Goal: Transaction & Acquisition: Book appointment/travel/reservation

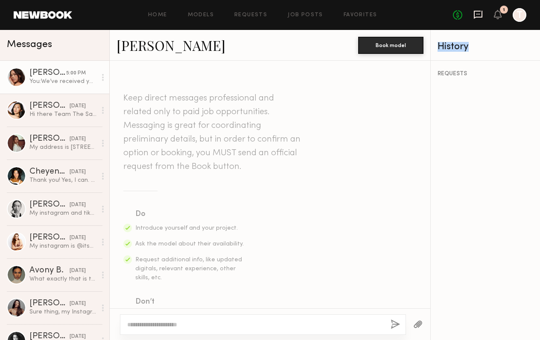
scroll to position [245, 0]
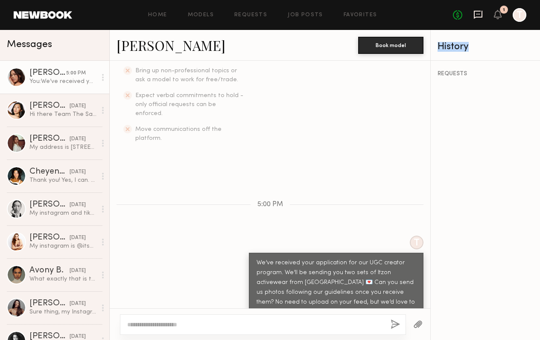
click at [480, 15] on icon at bounding box center [478, 14] width 9 height 9
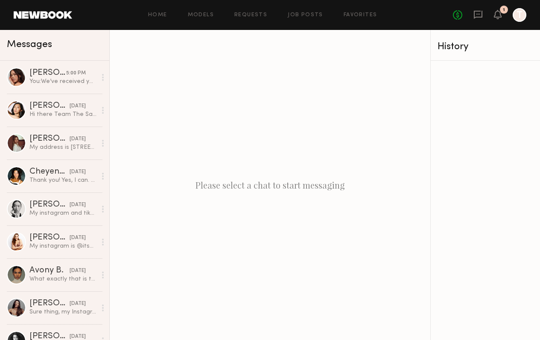
click at [385, 2] on header "Home Models Requests Job Posts Favorites Sign Out No fees up to $5,000 1 T" at bounding box center [270, 15] width 540 height 30
click at [358, 132] on div "Please select a chat to start messaging" at bounding box center [270, 185] width 321 height 310
click at [75, 152] on link "Ellie G. 09/18/2025 My address is 401 s Detroit s apt 202 Los Angeles ca 90036" at bounding box center [54, 142] width 109 height 33
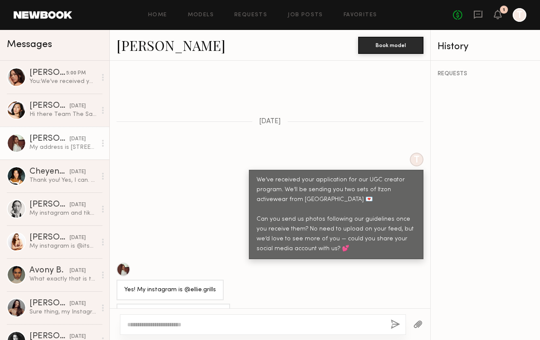
click at [124, 262] on div at bounding box center [124, 269] width 14 height 14
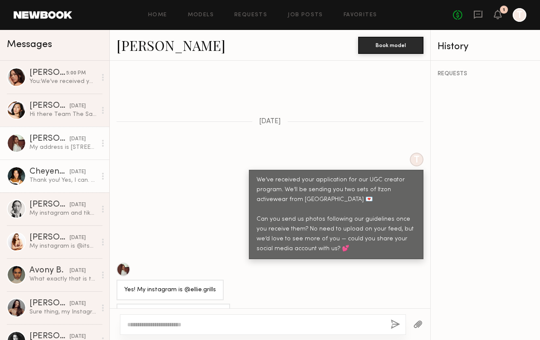
click at [75, 167] on link "Cheyenne V. 09/18/2025 Thank you! Yes, I can. How many photos would suffice? @c…" at bounding box center [54, 175] width 109 height 33
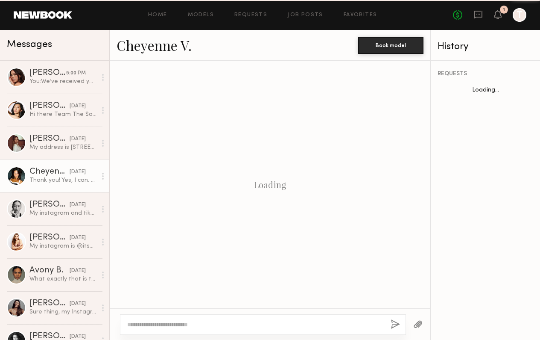
scroll to position [306, 0]
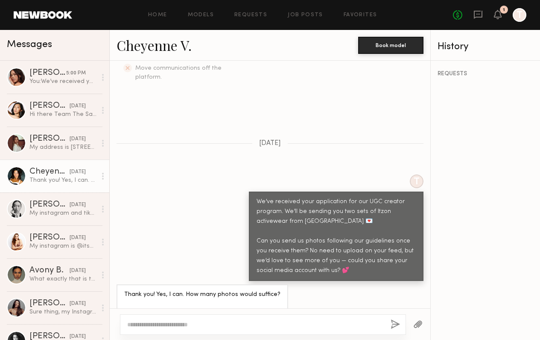
click at [220, 64] on li "Move communications off the platform." at bounding box center [189, 73] width 109 height 18
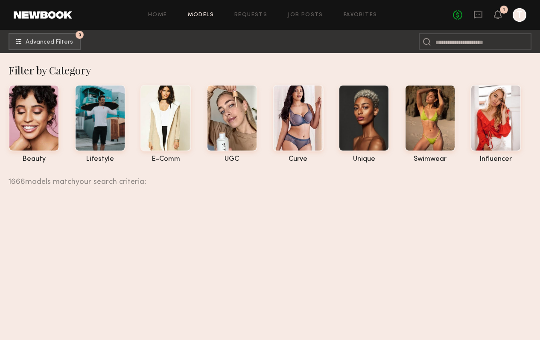
scroll to position [15353, 0]
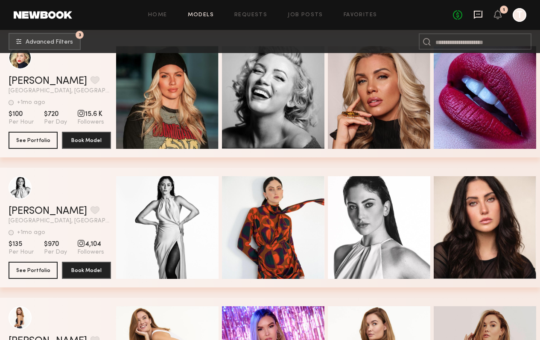
click at [478, 17] on icon at bounding box center [478, 15] width 9 height 8
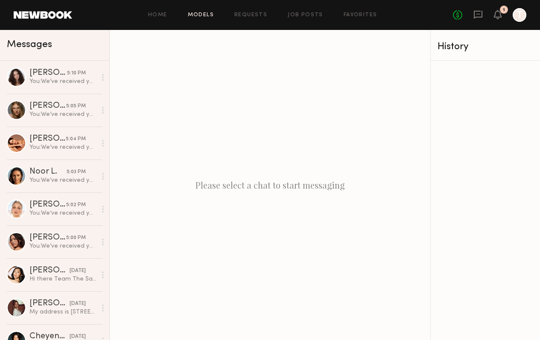
click at [210, 14] on link "Models" at bounding box center [201, 15] width 26 height 6
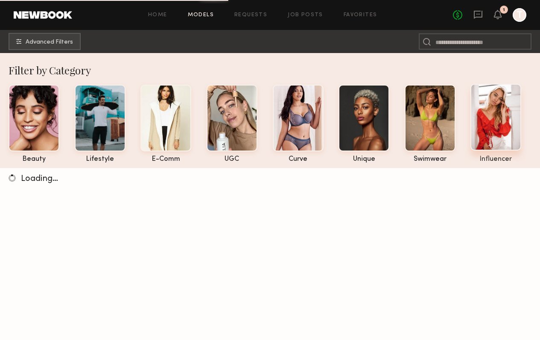
click at [501, 129] on div at bounding box center [496, 117] width 51 height 67
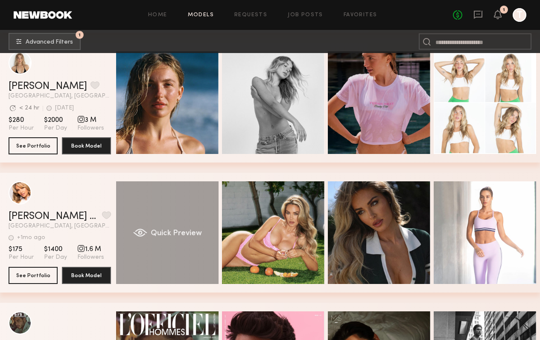
scroll to position [284, 0]
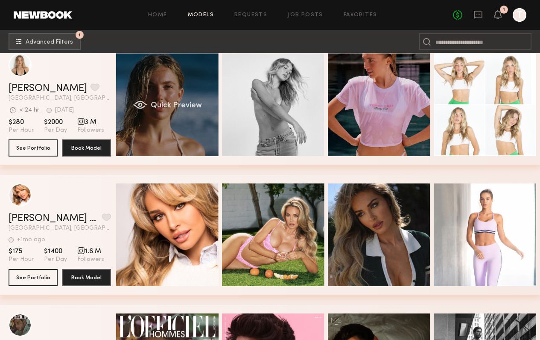
click at [194, 143] on div "Quick Preview" at bounding box center [167, 104] width 103 height 103
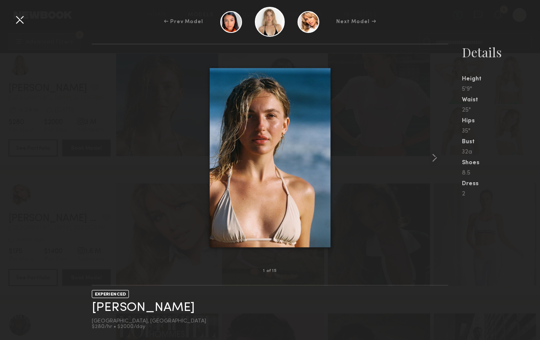
click at [406, 178] on div at bounding box center [270, 157] width 357 height 199
click at [425, 171] on div at bounding box center [270, 157] width 357 height 199
click at [435, 166] on div at bounding box center [441, 157] width 14 height 199
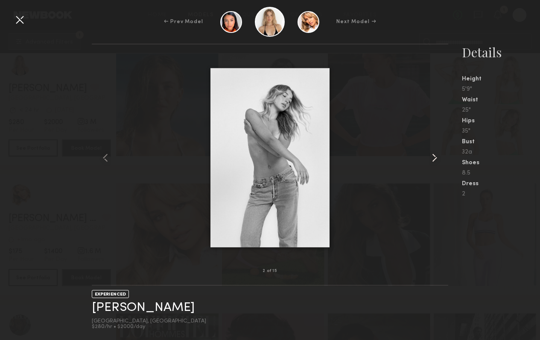
click at [435, 166] on div at bounding box center [441, 157] width 14 height 199
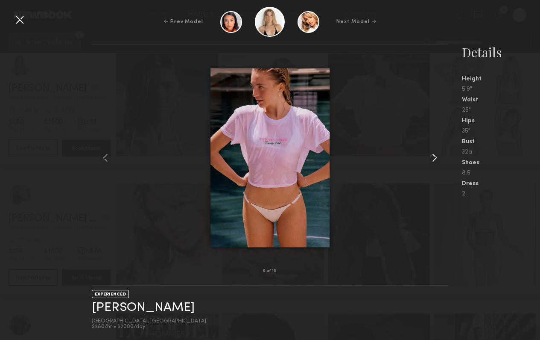
click at [435, 166] on div at bounding box center [441, 157] width 14 height 199
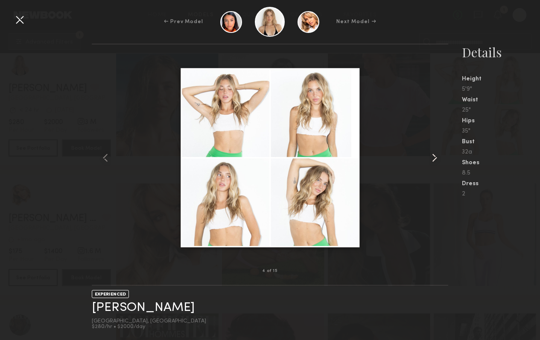
click at [435, 166] on div at bounding box center [441, 157] width 14 height 199
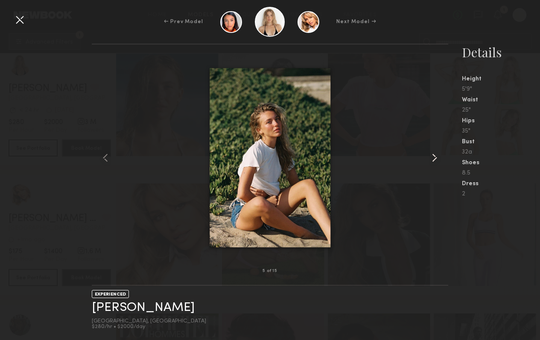
click at [435, 166] on div at bounding box center [441, 157] width 14 height 199
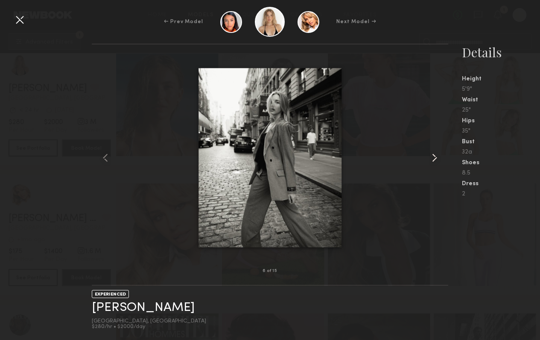
click at [435, 166] on div at bounding box center [441, 157] width 14 height 199
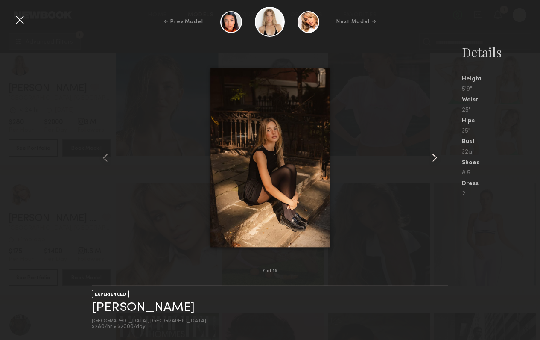
click at [435, 166] on div at bounding box center [441, 157] width 14 height 199
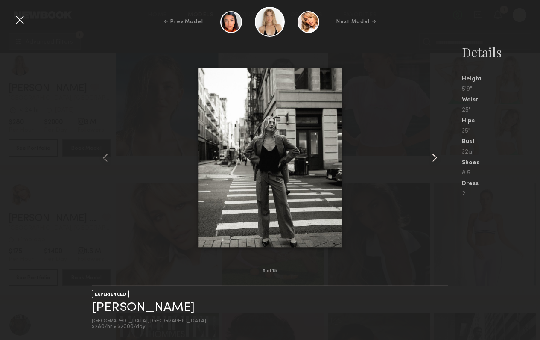
click at [435, 166] on div at bounding box center [441, 157] width 14 height 199
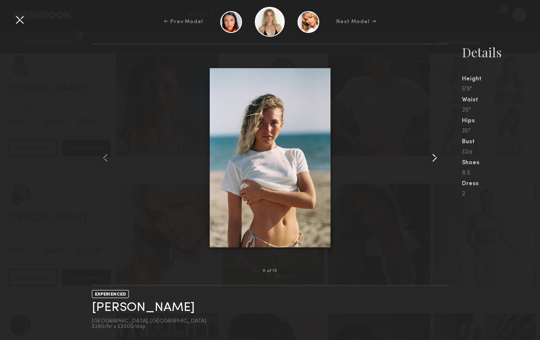
click at [435, 166] on div at bounding box center [441, 157] width 14 height 199
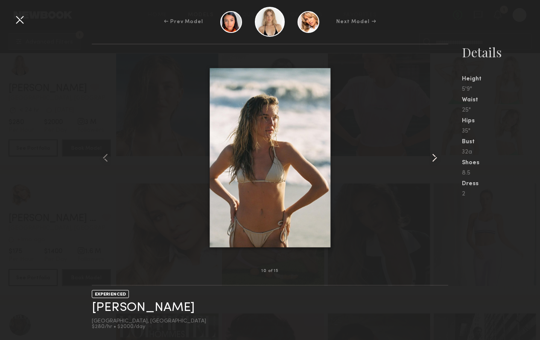
click at [435, 166] on div at bounding box center [441, 157] width 14 height 199
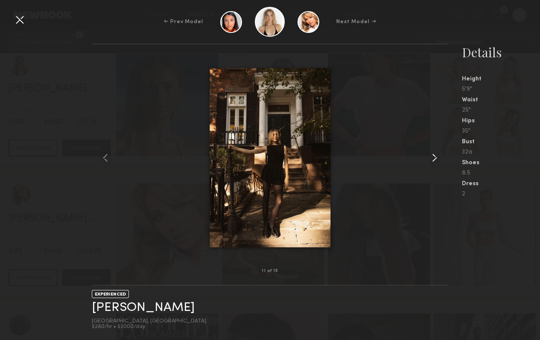
click at [435, 166] on div at bounding box center [441, 157] width 14 height 199
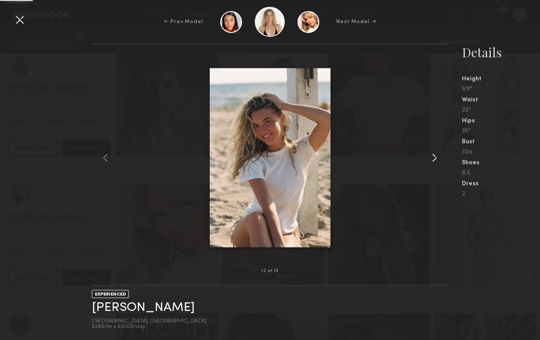
click at [435, 166] on div at bounding box center [441, 157] width 14 height 199
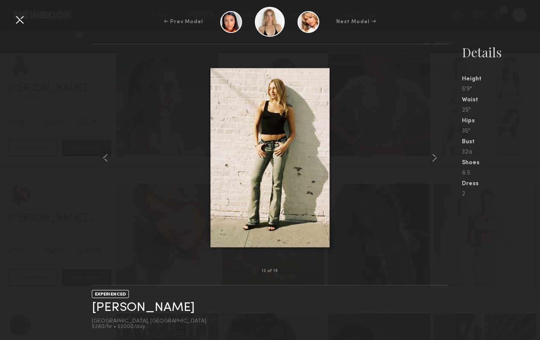
click at [27, 23] on div "← Prev Model Next Model →" at bounding box center [270, 22] width 540 height 30
click at [24, 23] on div at bounding box center [20, 20] width 14 height 14
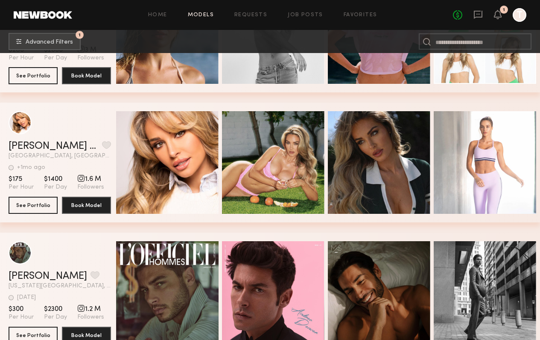
scroll to position [373, 0]
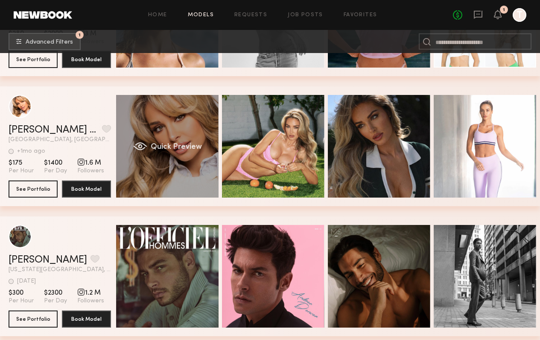
click at [184, 170] on div "Quick Preview" at bounding box center [167, 146] width 103 height 103
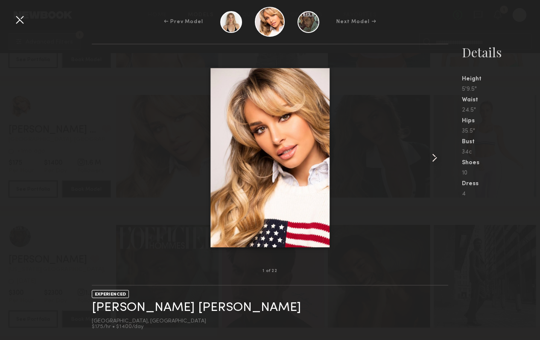
click at [448, 157] on div at bounding box center [441, 157] width 14 height 199
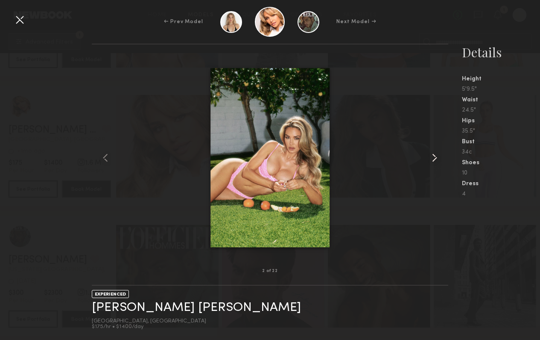
click at [447, 159] on div at bounding box center [441, 157] width 14 height 199
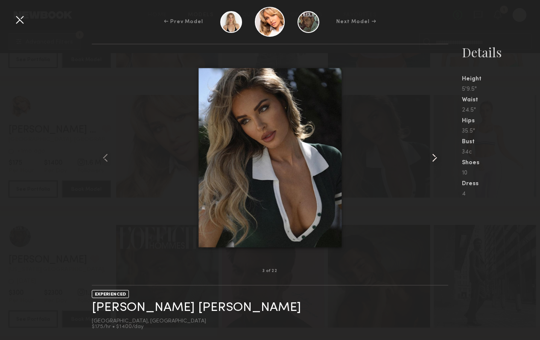
click at [447, 159] on div at bounding box center [441, 157] width 14 height 199
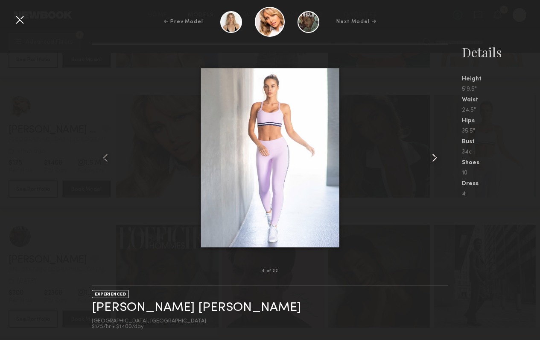
click at [447, 159] on div at bounding box center [441, 157] width 14 height 199
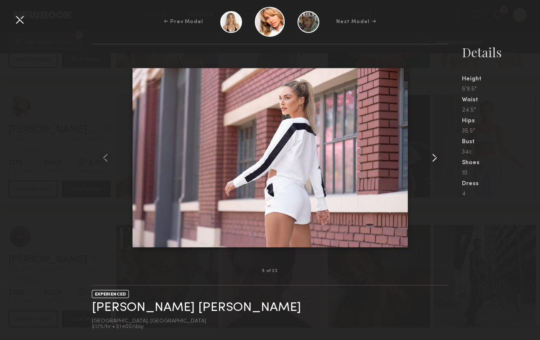
click at [447, 159] on div at bounding box center [441, 157] width 14 height 199
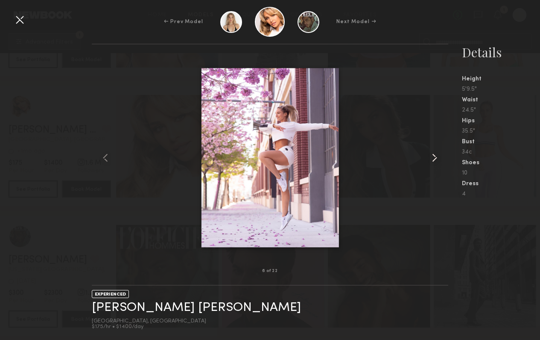
click at [447, 159] on div at bounding box center [441, 157] width 14 height 199
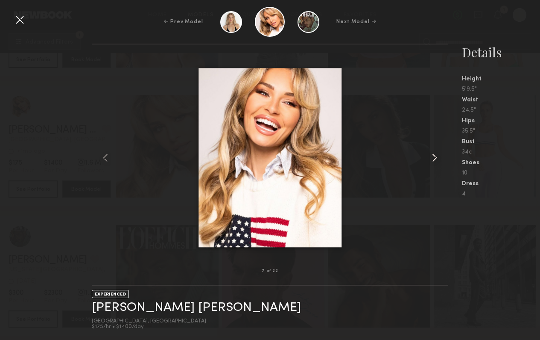
click at [447, 159] on div at bounding box center [441, 157] width 14 height 199
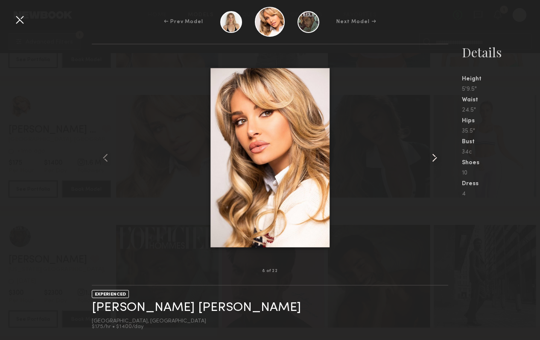
click at [447, 159] on div at bounding box center [441, 157] width 14 height 199
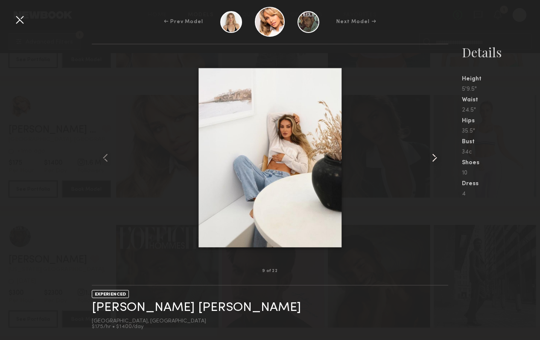
click at [447, 159] on div at bounding box center [441, 157] width 14 height 199
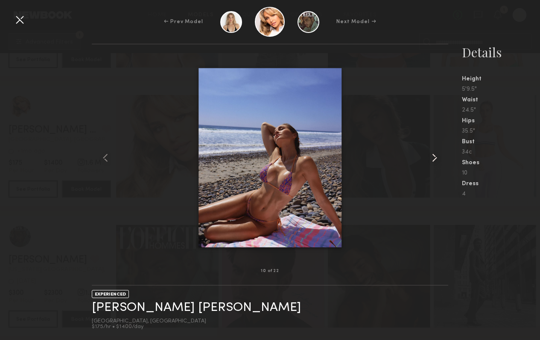
click at [447, 159] on div at bounding box center [441, 157] width 14 height 199
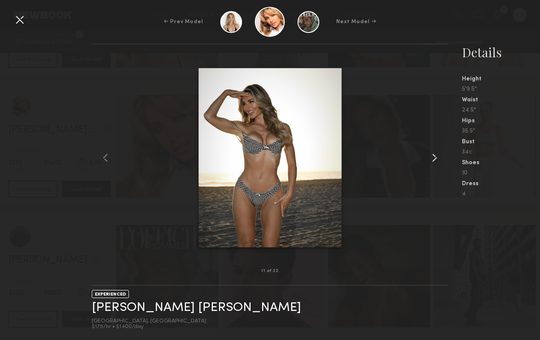
click at [447, 159] on div at bounding box center [441, 157] width 14 height 199
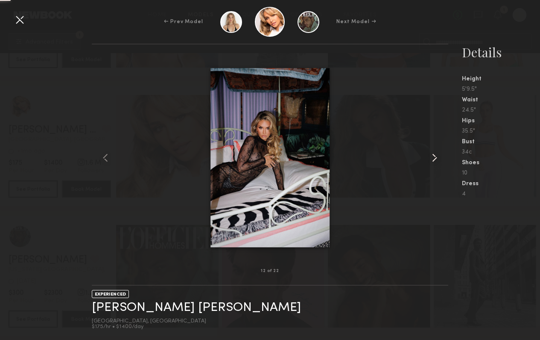
click at [447, 159] on div at bounding box center [441, 157] width 14 height 199
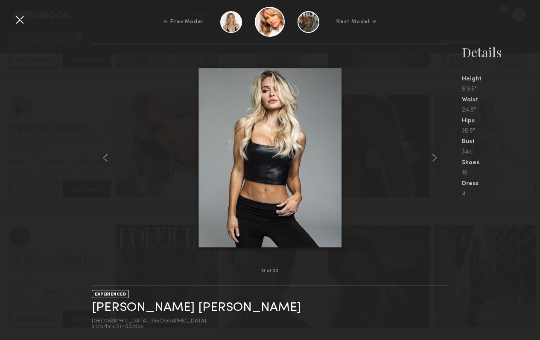
click at [26, 20] on div at bounding box center [20, 20] width 14 height 14
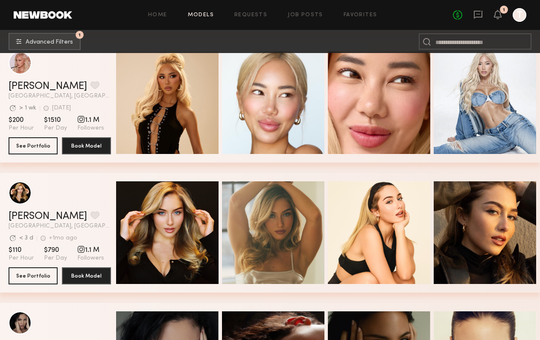
scroll to position [923, 0]
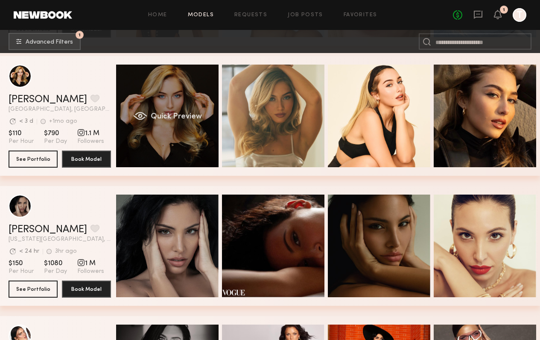
click at [167, 132] on div "Quick Preview" at bounding box center [167, 115] width 103 height 103
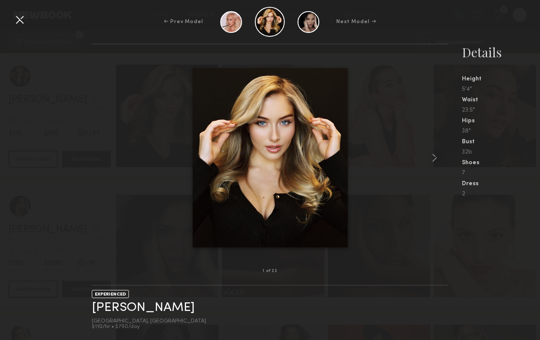
click at [426, 161] on div at bounding box center [270, 157] width 357 height 199
click at [436, 161] on common-icon at bounding box center [435, 158] width 14 height 14
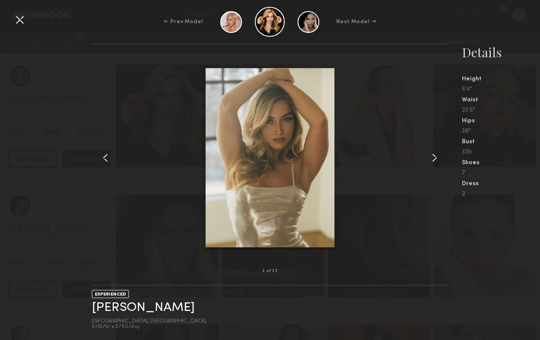
click at [436, 161] on common-icon at bounding box center [435, 158] width 14 height 14
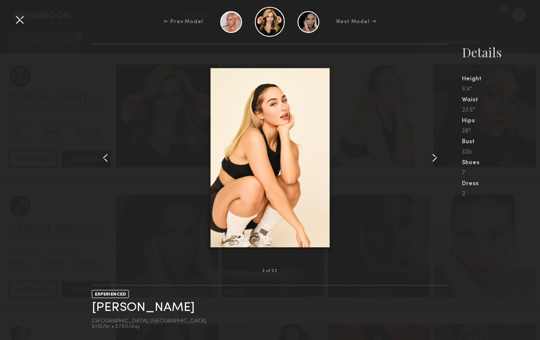
click at [436, 161] on common-icon at bounding box center [435, 158] width 14 height 14
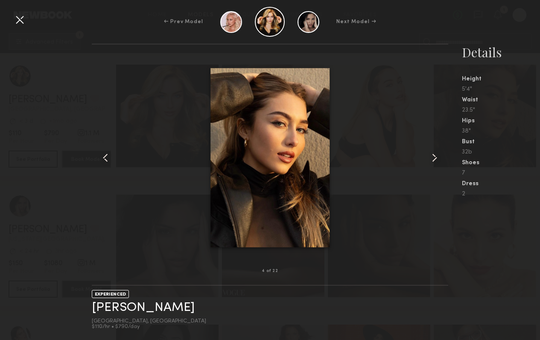
click at [436, 161] on common-icon at bounding box center [435, 158] width 14 height 14
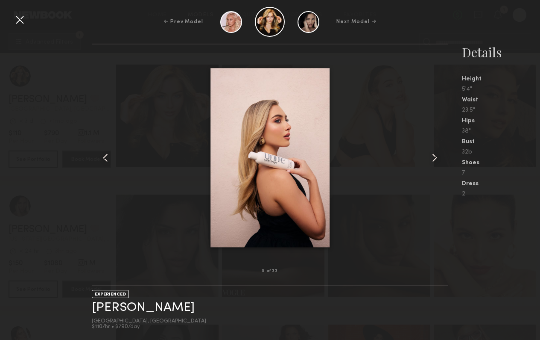
click at [436, 161] on common-icon at bounding box center [435, 158] width 14 height 14
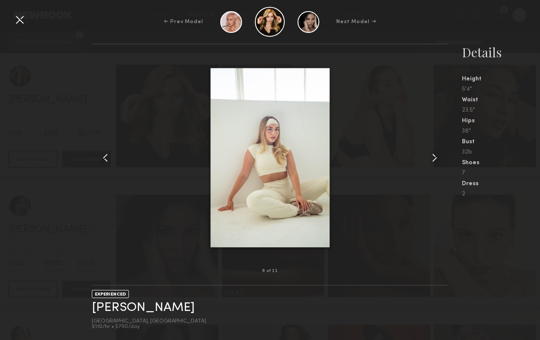
click at [436, 161] on common-icon at bounding box center [435, 158] width 14 height 14
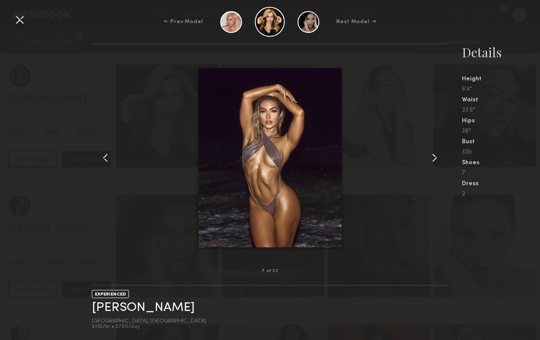
click at [436, 161] on common-icon at bounding box center [435, 158] width 14 height 14
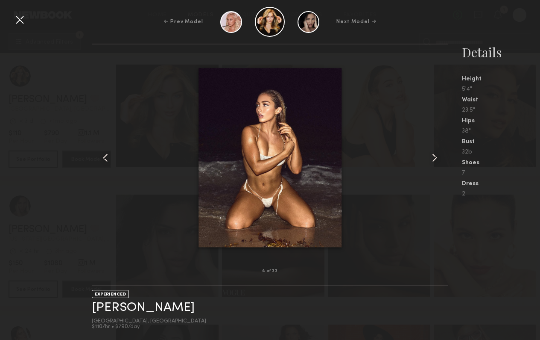
click at [436, 161] on common-icon at bounding box center [435, 158] width 14 height 14
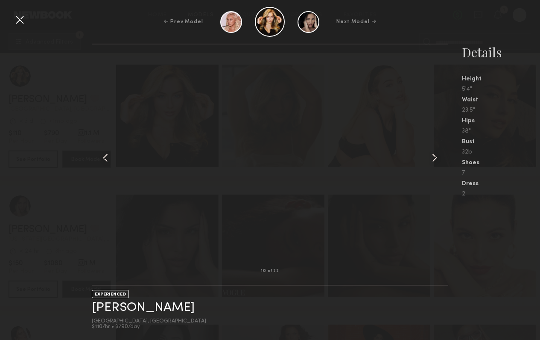
click at [436, 161] on common-icon at bounding box center [435, 158] width 14 height 14
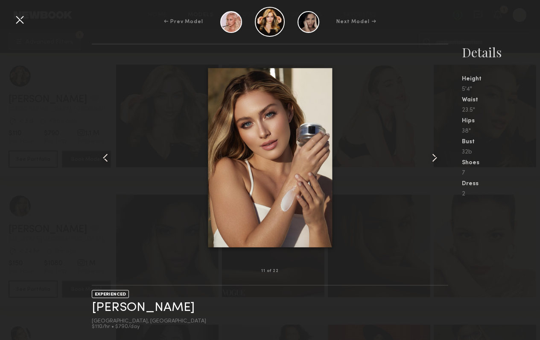
click at [436, 161] on common-icon at bounding box center [435, 158] width 14 height 14
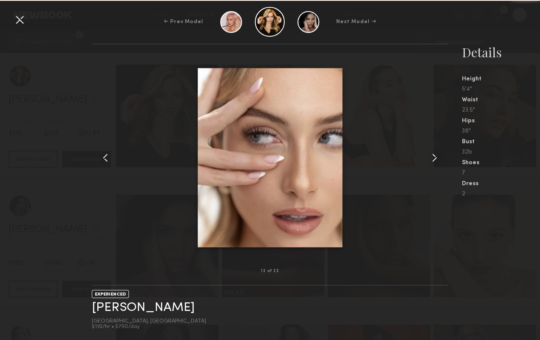
click at [436, 161] on common-icon at bounding box center [435, 158] width 14 height 14
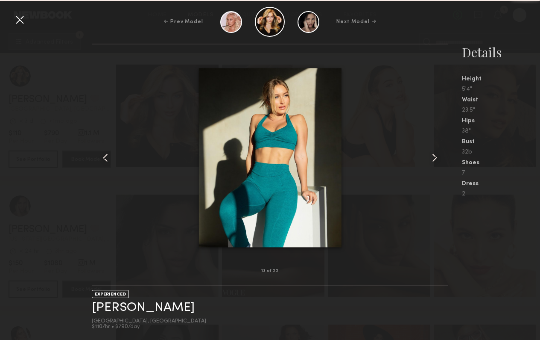
click at [436, 161] on common-icon at bounding box center [435, 158] width 14 height 14
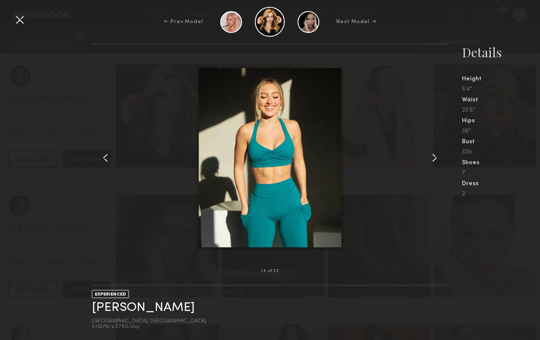
click at [436, 161] on common-icon at bounding box center [435, 158] width 14 height 14
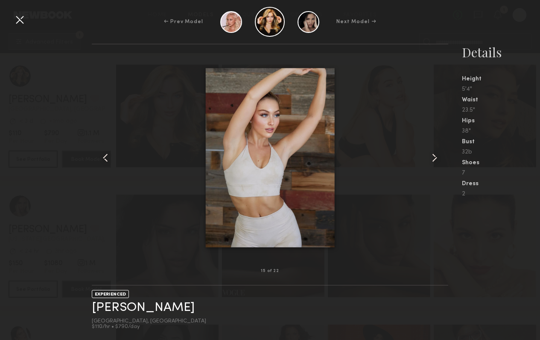
click at [436, 161] on common-icon at bounding box center [435, 158] width 14 height 14
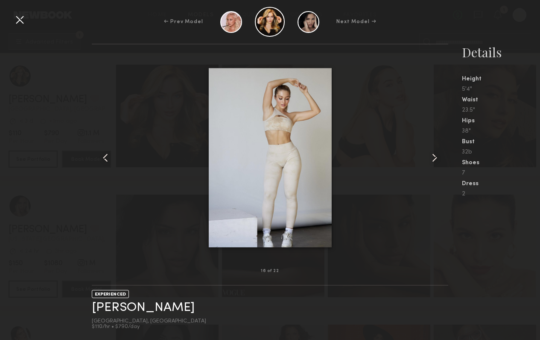
click at [436, 161] on common-icon at bounding box center [435, 158] width 14 height 14
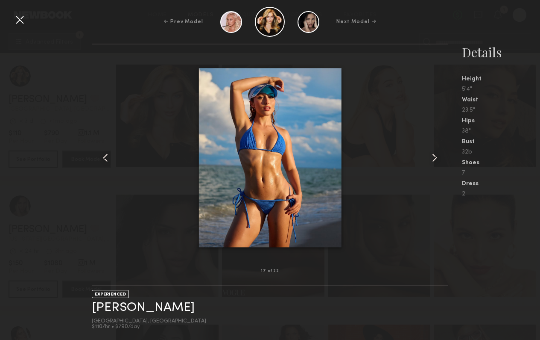
click at [436, 161] on common-icon at bounding box center [435, 158] width 14 height 14
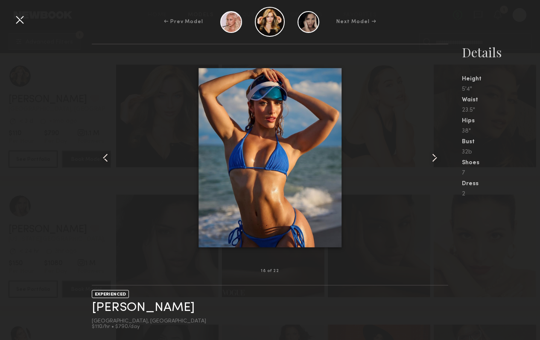
click at [436, 161] on common-icon at bounding box center [435, 158] width 14 height 14
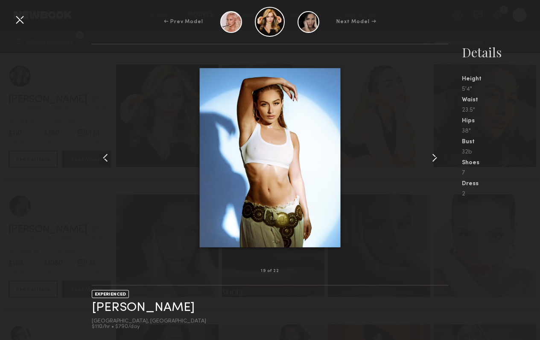
click at [436, 161] on common-icon at bounding box center [435, 158] width 14 height 14
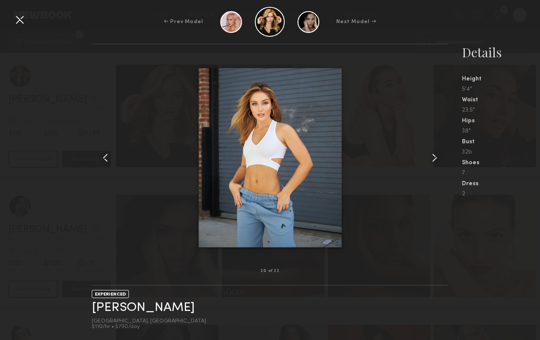
click at [22, 17] on div at bounding box center [20, 20] width 14 height 14
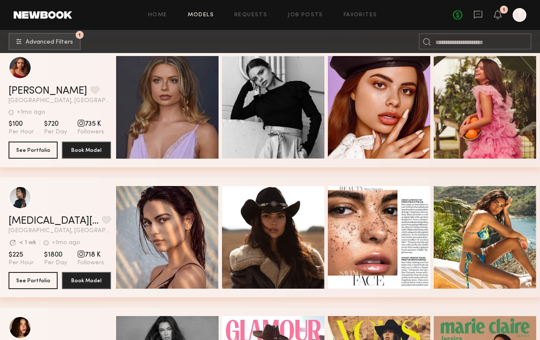
scroll to position [1440, 0]
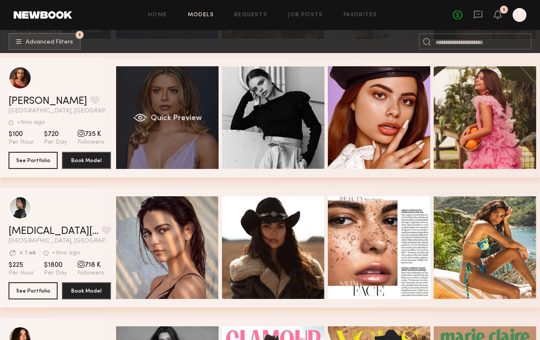
click at [157, 118] on span "Quick Preview" at bounding box center [176, 118] width 51 height 8
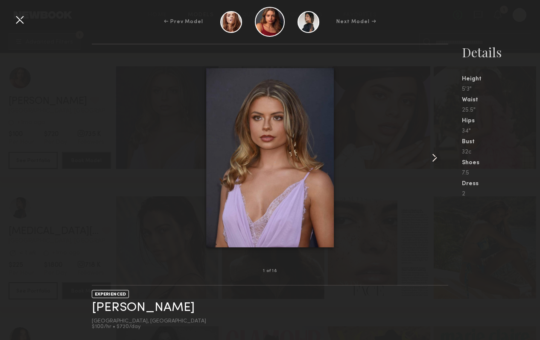
click at [446, 159] on div at bounding box center [441, 157] width 14 height 199
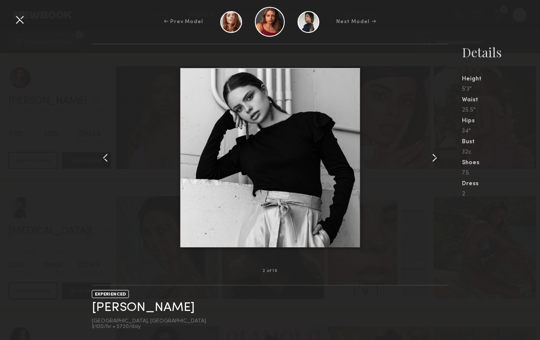
click at [445, 159] on div at bounding box center [441, 157] width 14 height 199
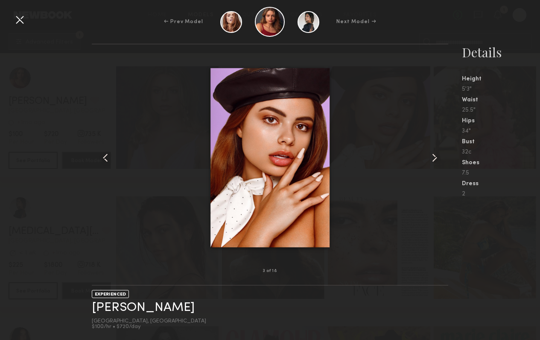
click at [445, 159] on div at bounding box center [441, 157] width 14 height 199
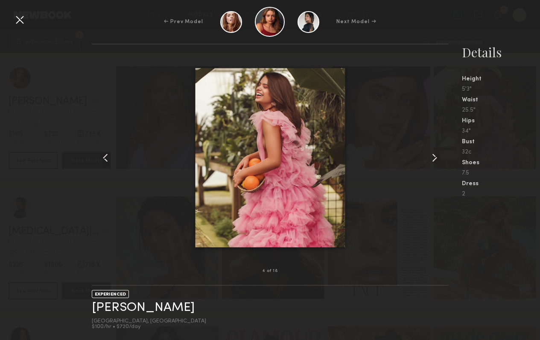
click at [445, 159] on div at bounding box center [441, 157] width 14 height 199
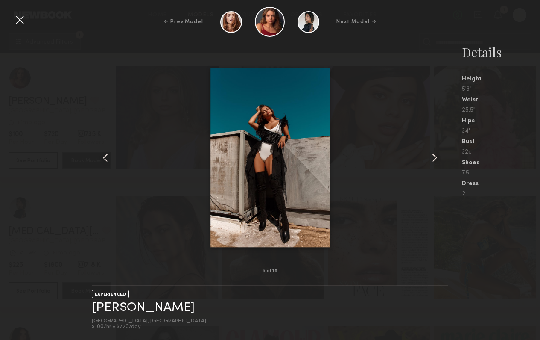
click at [445, 159] on div at bounding box center [441, 157] width 14 height 199
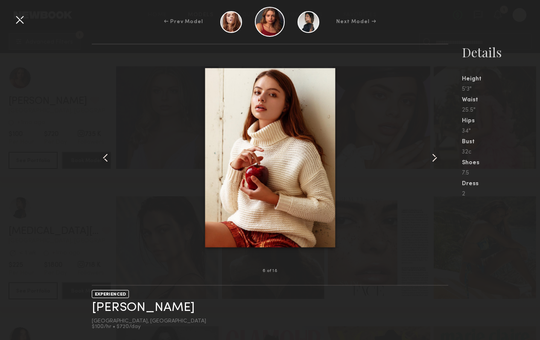
click at [445, 159] on div at bounding box center [441, 157] width 14 height 199
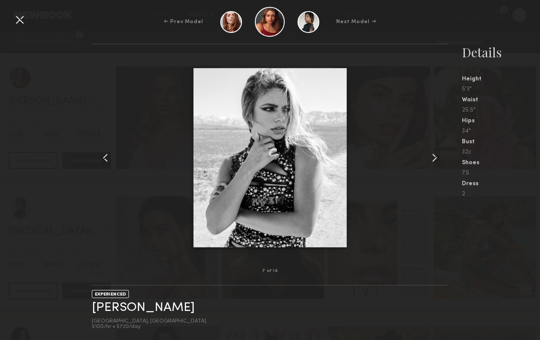
click at [445, 159] on div at bounding box center [441, 157] width 14 height 199
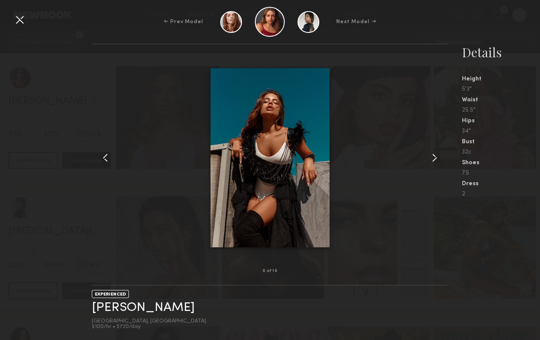
click at [445, 159] on div at bounding box center [441, 157] width 14 height 199
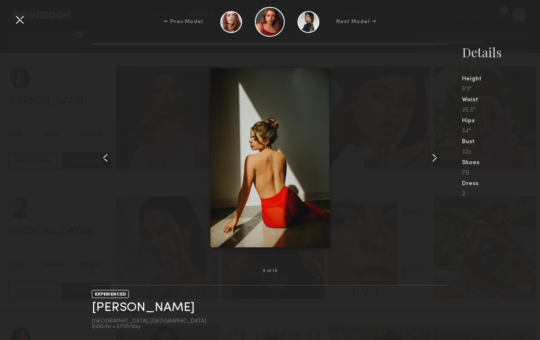
click at [445, 159] on div at bounding box center [441, 157] width 14 height 199
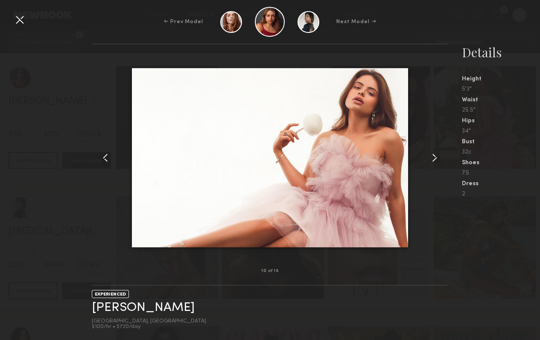
click at [445, 159] on div at bounding box center [441, 157] width 14 height 199
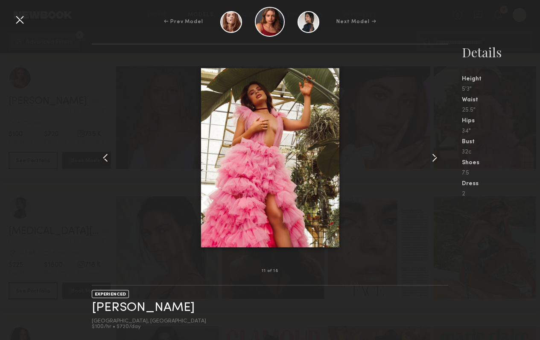
click at [445, 159] on div at bounding box center [441, 157] width 14 height 199
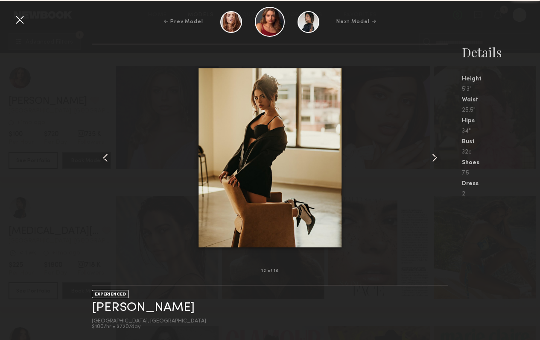
click at [445, 159] on div at bounding box center [441, 157] width 14 height 199
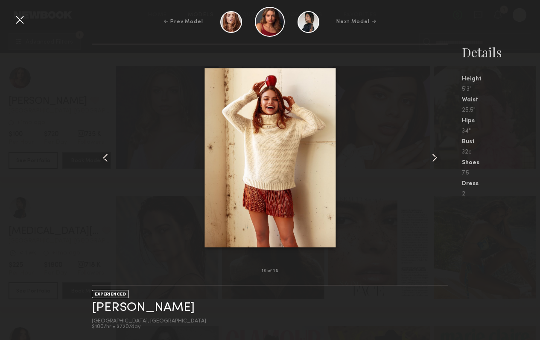
click at [29, 22] on div "← Prev Model Next Model →" at bounding box center [270, 22] width 540 height 30
click at [26, 22] on div at bounding box center [20, 20] width 14 height 14
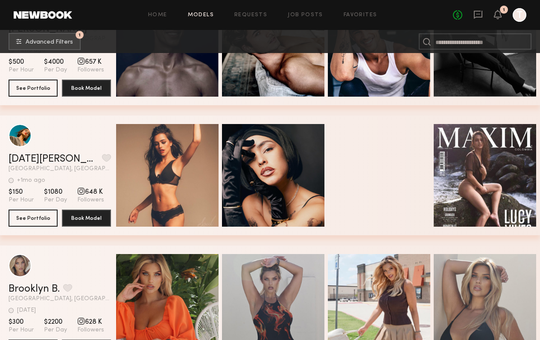
scroll to position [1906, 0]
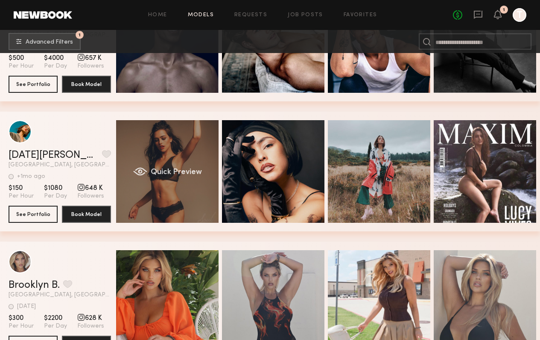
click at [132, 174] on div "Quick Preview" at bounding box center [167, 171] width 103 height 103
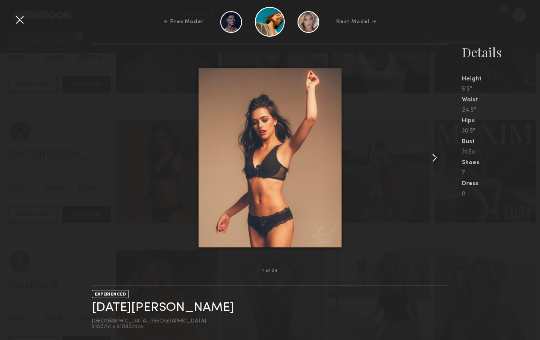
click at [26, 26] on div at bounding box center [20, 20] width 14 height 14
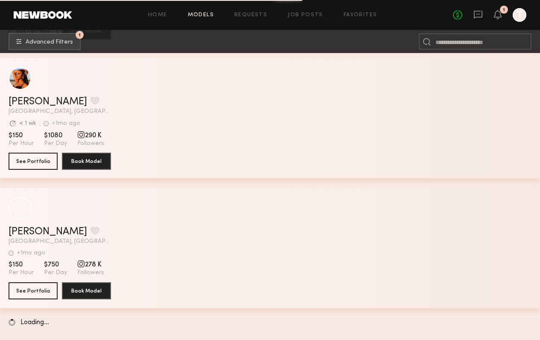
scroll to position [4556, 0]
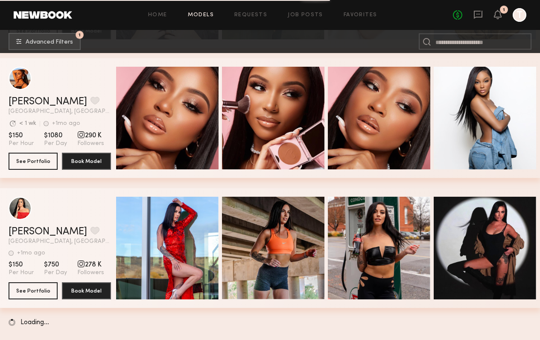
click at [473, 17] on div "No fees up to $5,000 1 T" at bounding box center [489, 15] width 73 height 14
click at [492, 19] on div "No fees up to $5,000 1 T" at bounding box center [489, 15] width 73 height 14
click at [500, 12] on icon at bounding box center [498, 14] width 7 height 6
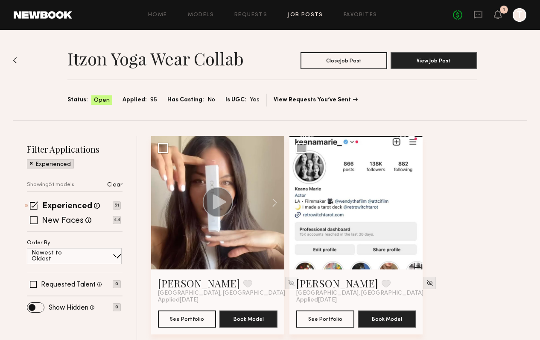
scroll to position [5097, 0]
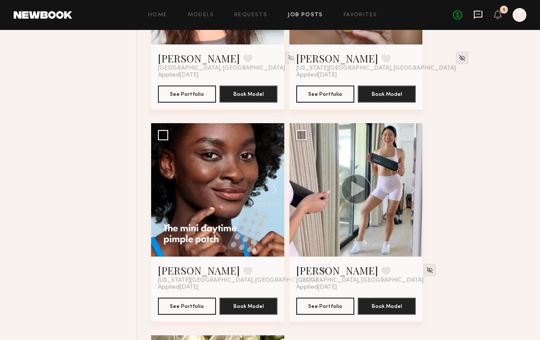
click at [477, 19] on icon at bounding box center [478, 14] width 9 height 9
